Goal: Check status: Check status

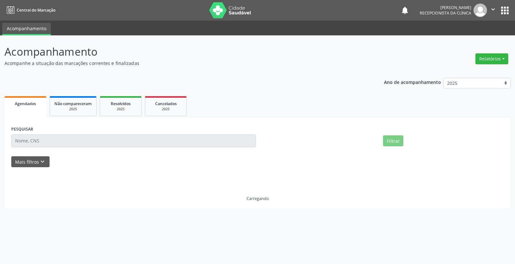
select select "7"
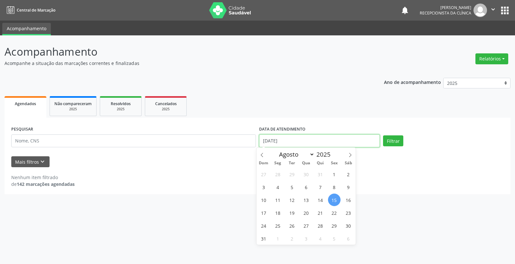
click at [294, 141] on input "[DATE]" at bounding box center [319, 141] width 121 height 13
click at [279, 216] on span "18" at bounding box center [278, 213] width 13 height 13
type input "[DATE]"
click at [279, 216] on span "18" at bounding box center [278, 213] width 13 height 13
click at [394, 147] on div "PESQUISAR DATA DE ATENDIMENTO [DATE] Filtrar" at bounding box center [258, 138] width 496 height 27
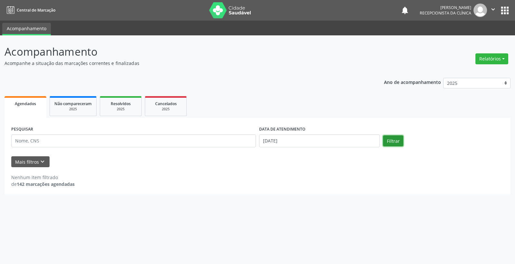
click at [391, 143] on button "Filtrar" at bounding box center [393, 141] width 20 height 11
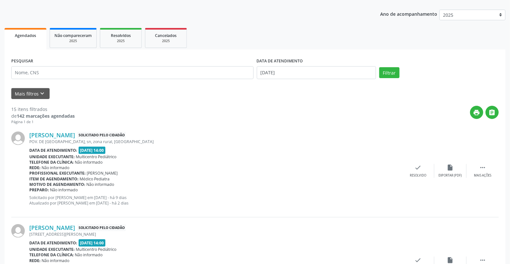
scroll to position [36, 0]
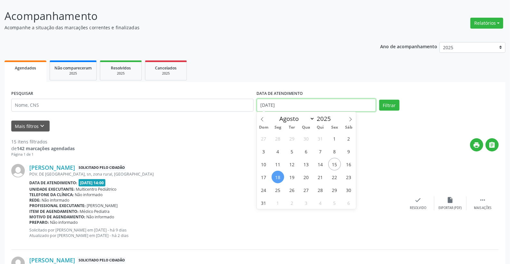
click at [317, 101] on input "[DATE]" at bounding box center [316, 105] width 119 height 13
click at [293, 181] on span "19" at bounding box center [292, 177] width 13 height 13
type input "[DATE]"
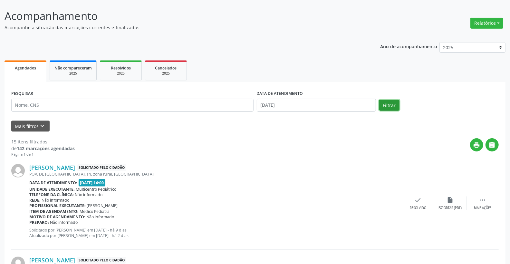
click at [394, 100] on button "Filtrar" at bounding box center [389, 105] width 20 height 11
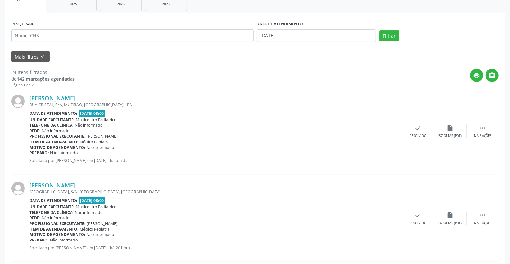
scroll to position [107, 0]
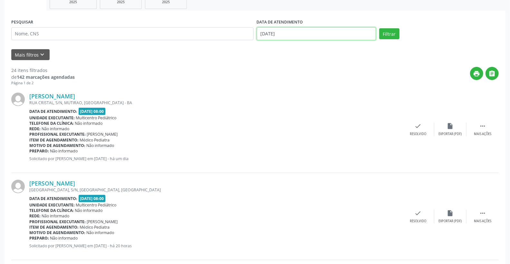
click at [336, 31] on input "[DATE]" at bounding box center [316, 33] width 119 height 13
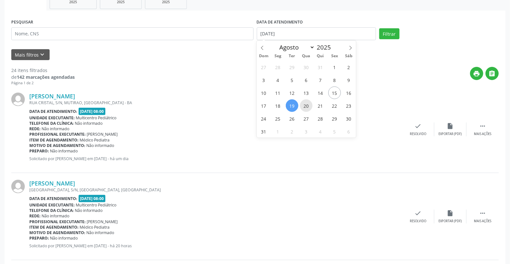
click at [309, 105] on span "20" at bounding box center [306, 106] width 13 height 13
type input "[DATE]"
click at [309, 105] on span "20" at bounding box center [306, 106] width 13 height 13
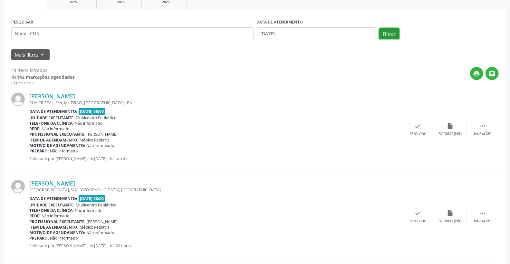
click at [390, 31] on button "Filtrar" at bounding box center [389, 33] width 20 height 11
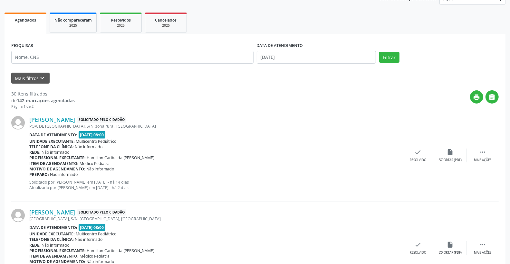
scroll to position [0, 0]
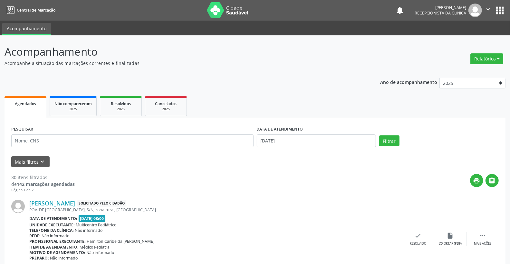
click at [300, 133] on label "DATA DE ATENDIMENTO" at bounding box center [280, 130] width 46 height 10
click at [301, 140] on input "[DATE]" at bounding box center [316, 141] width 119 height 13
click at [207, 186] on div "print " at bounding box center [287, 183] width 424 height 19
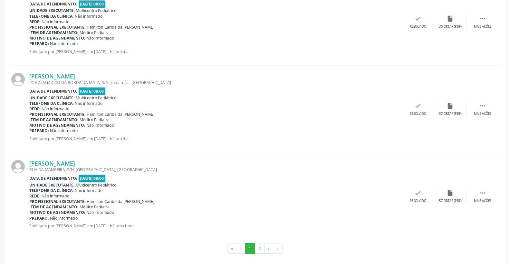
scroll to position [1279, 0]
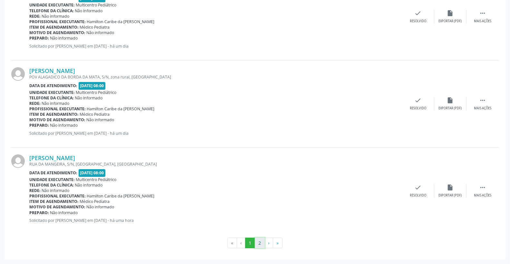
click at [261, 243] on button "2" at bounding box center [260, 243] width 10 height 11
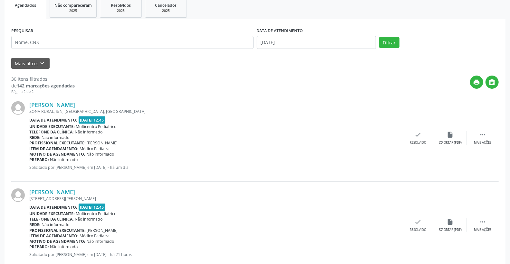
scroll to position [0, 0]
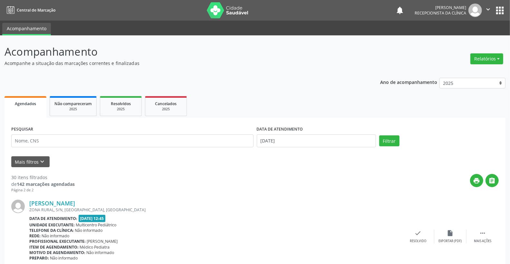
click at [301, 149] on div "DATA DE ATENDIMENTO [DATE]" at bounding box center [316, 138] width 123 height 27
click at [301, 141] on input "[DATE]" at bounding box center [316, 141] width 119 height 13
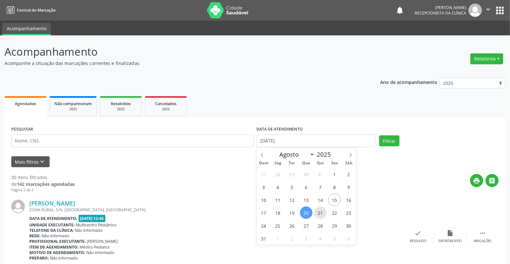
click at [318, 212] on span "21" at bounding box center [320, 213] width 13 height 13
type input "[DATE]"
click at [318, 212] on span "21" at bounding box center [320, 213] width 13 height 13
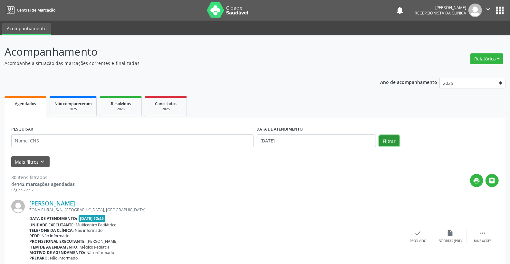
click at [390, 142] on button "Filtrar" at bounding box center [389, 141] width 20 height 11
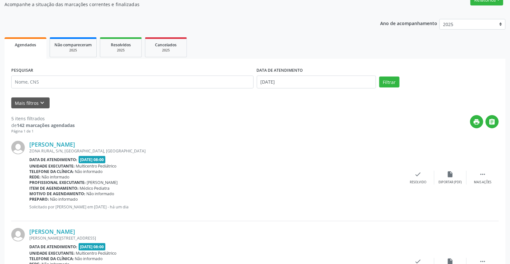
scroll to position [54, 0]
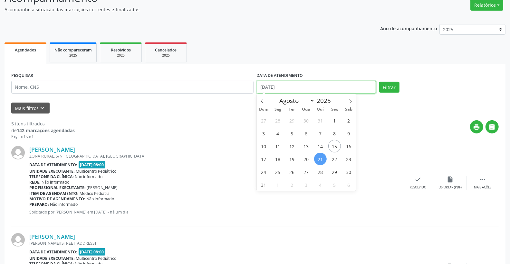
click at [300, 86] on input "[DATE]" at bounding box center [316, 87] width 119 height 13
click at [337, 160] on span "22" at bounding box center [334, 159] width 13 height 13
type input "[DATE]"
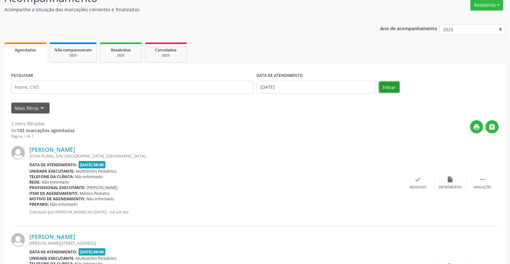
click at [390, 85] on button "Filtrar" at bounding box center [389, 87] width 20 height 11
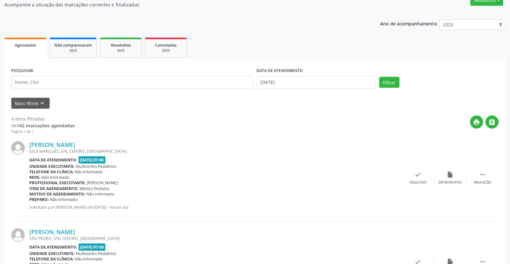
scroll to position [36, 0]
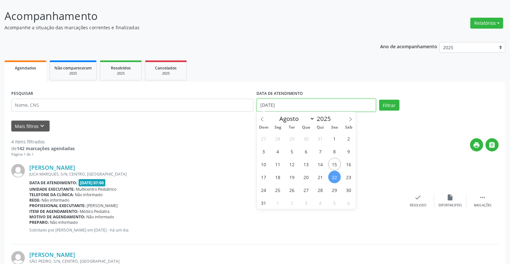
click at [305, 101] on input "[DATE]" at bounding box center [316, 105] width 119 height 13
click at [292, 176] on span "19" at bounding box center [292, 177] width 13 height 13
type input "[DATE]"
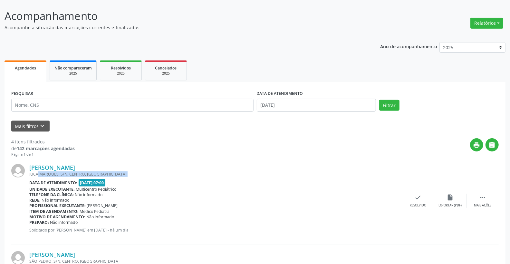
click at [292, 176] on div "JUCA MARQUES, S/N, CENTRO, [GEOGRAPHIC_DATA]" at bounding box center [215, 174] width 373 height 5
click at [393, 106] on button "Filtrar" at bounding box center [389, 105] width 20 height 11
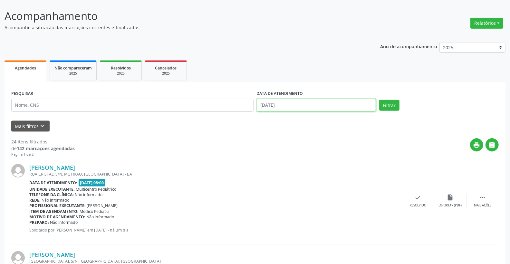
click at [315, 106] on input "[DATE]" at bounding box center [316, 105] width 119 height 13
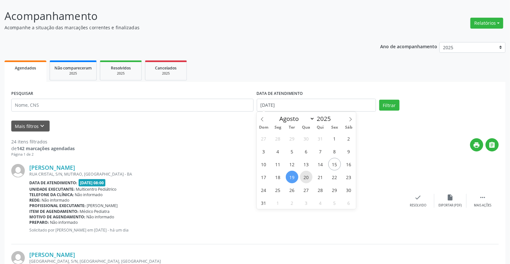
click at [305, 178] on span "20" at bounding box center [306, 177] width 13 height 13
type input "[DATE]"
click at [305, 178] on span "20" at bounding box center [306, 177] width 13 height 13
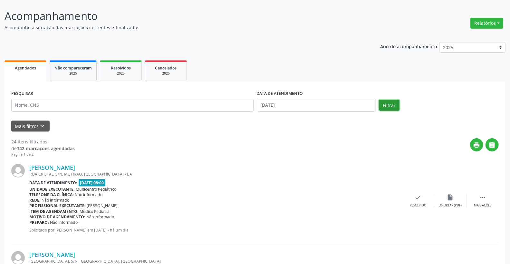
click at [392, 107] on button "Filtrar" at bounding box center [389, 105] width 20 height 11
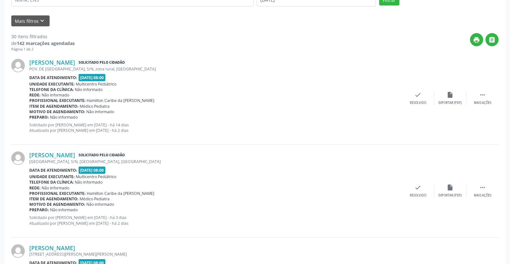
scroll to position [0, 0]
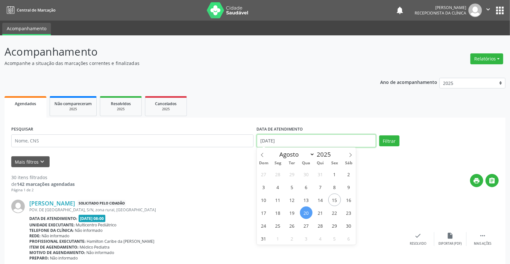
click at [288, 141] on input "[DATE]" at bounding box center [316, 141] width 119 height 13
click at [319, 213] on span "21" at bounding box center [320, 213] width 13 height 13
type input "[DATE]"
click at [319, 213] on span "21" at bounding box center [320, 213] width 13 height 13
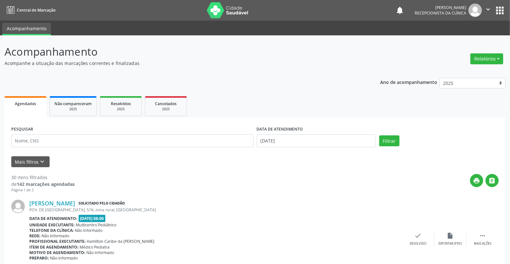
click at [386, 148] on div "PESQUISAR DATA DE ATENDIMENTO [DATE] Filtrar" at bounding box center [255, 138] width 491 height 27
click at [390, 138] on button "Filtrar" at bounding box center [389, 141] width 20 height 11
click at [304, 146] on body "Central de Marcação notifications [PERSON_NAME] Recepcionista da clínica  Conf…" at bounding box center [255, 132] width 510 height 264
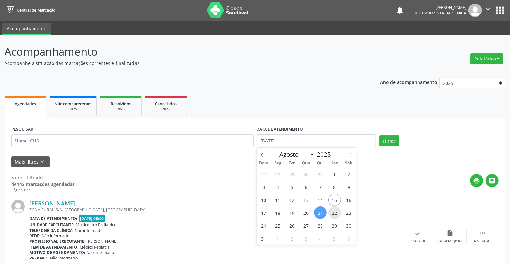
click at [332, 215] on span "22" at bounding box center [334, 213] width 13 height 13
type input "[DATE]"
click at [332, 215] on span "22" at bounding box center [334, 213] width 13 height 13
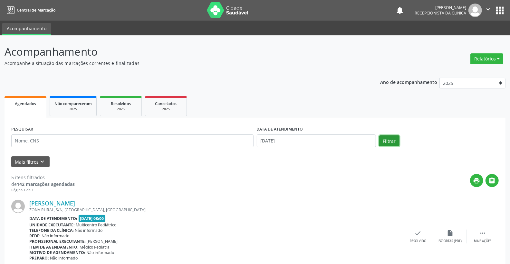
click at [390, 143] on button "Filtrar" at bounding box center [389, 141] width 20 height 11
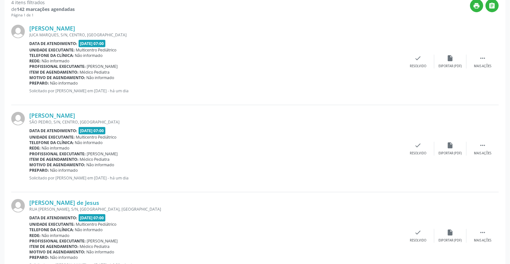
scroll to position [214, 0]
